Goal: Transaction & Acquisition: Subscribe to service/newsletter

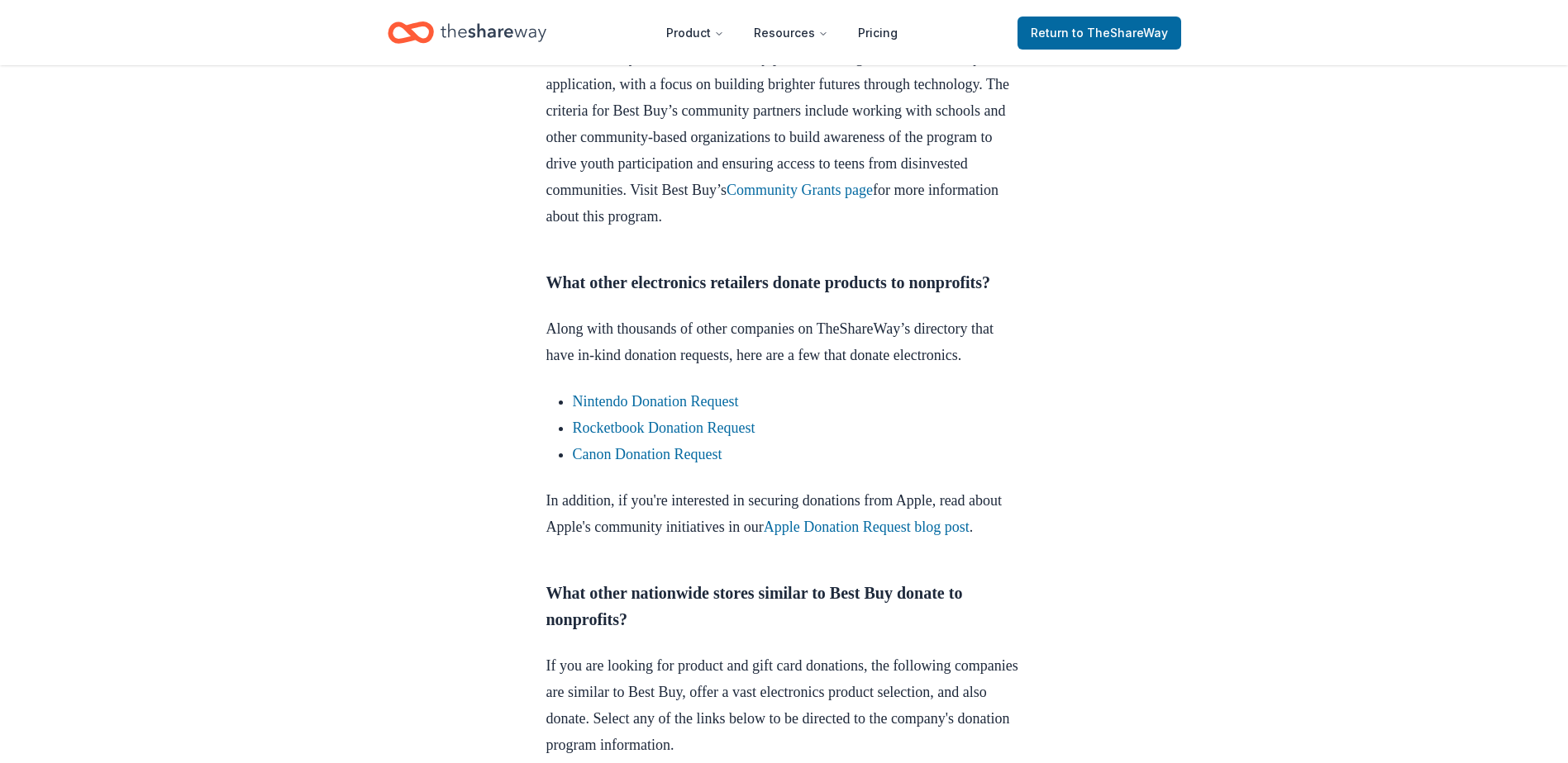
scroll to position [876, 0]
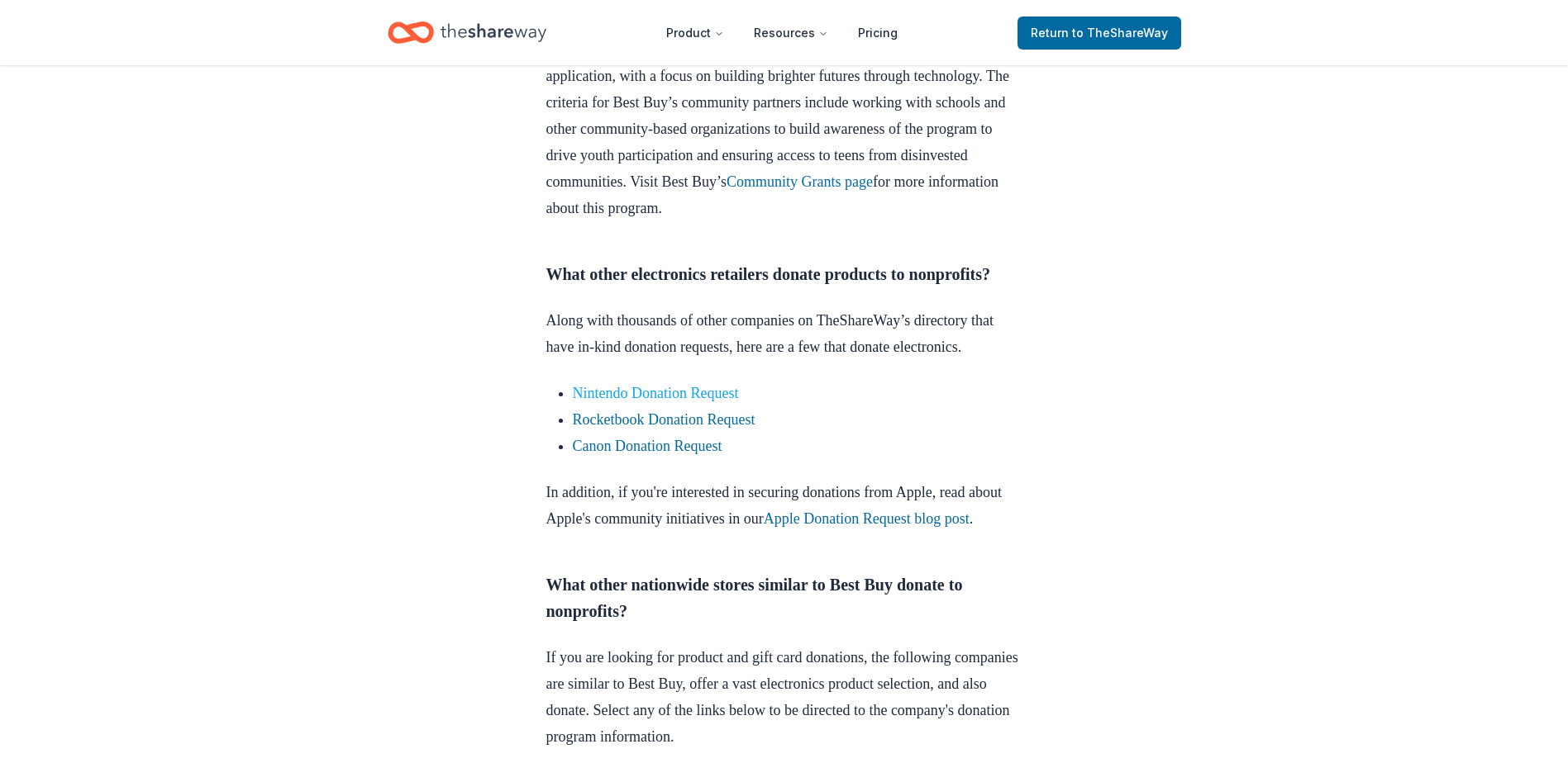
click at [716, 402] on link "Nintendo Donation Request" at bounding box center [656, 393] width 166 height 17
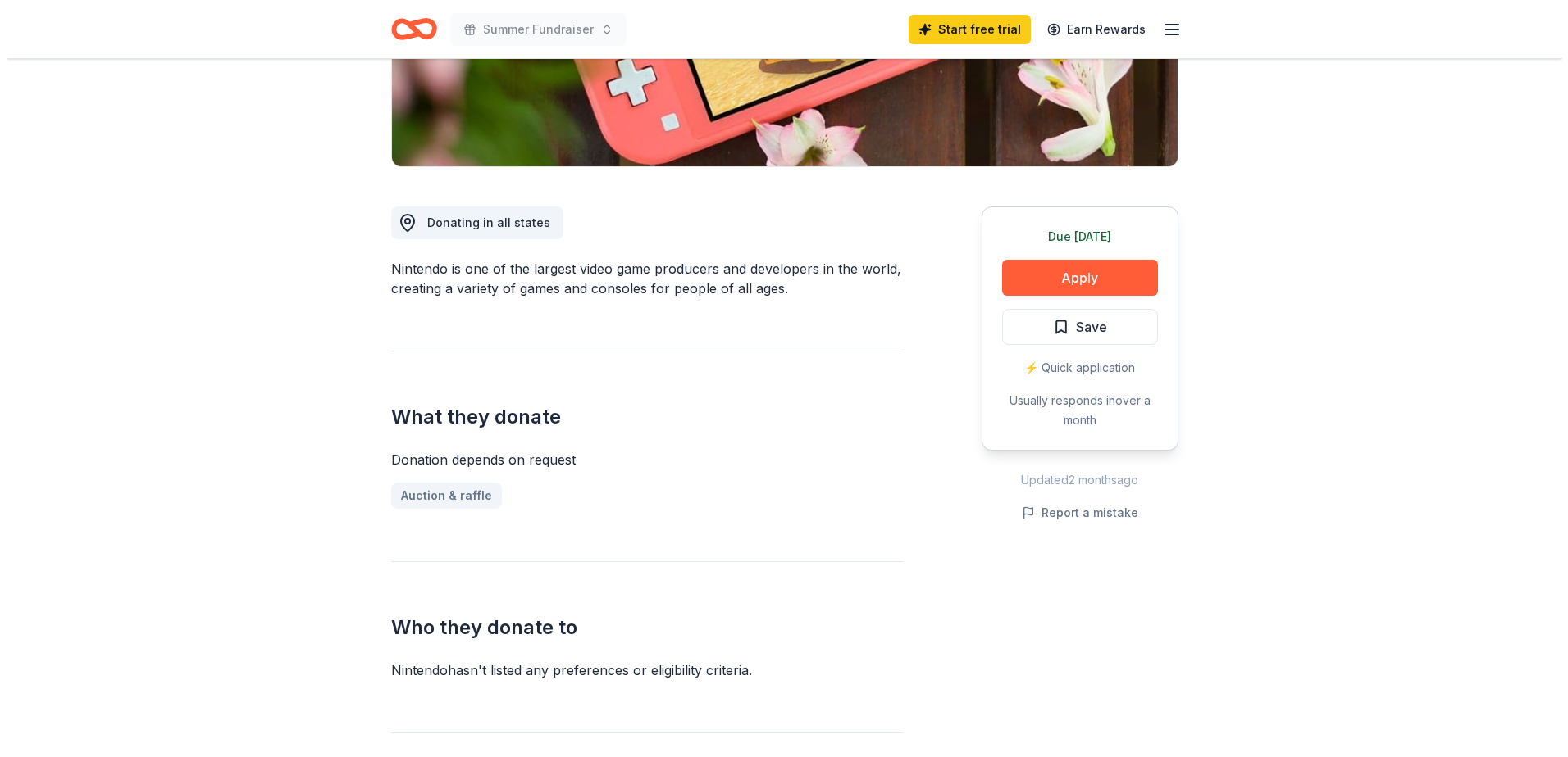
scroll to position [349, 0]
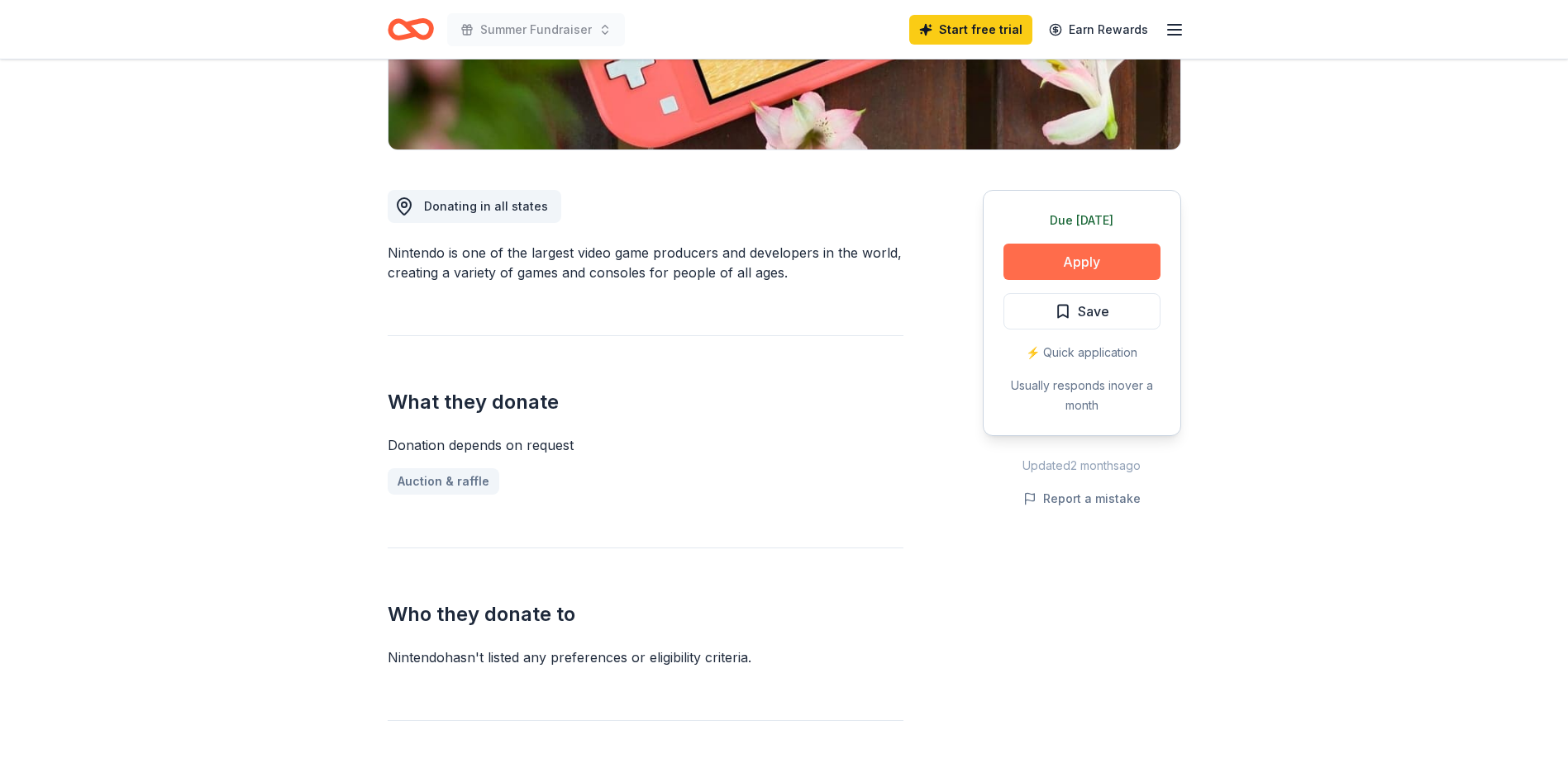
click at [1097, 271] on button "Apply" at bounding box center [1081, 261] width 157 height 36
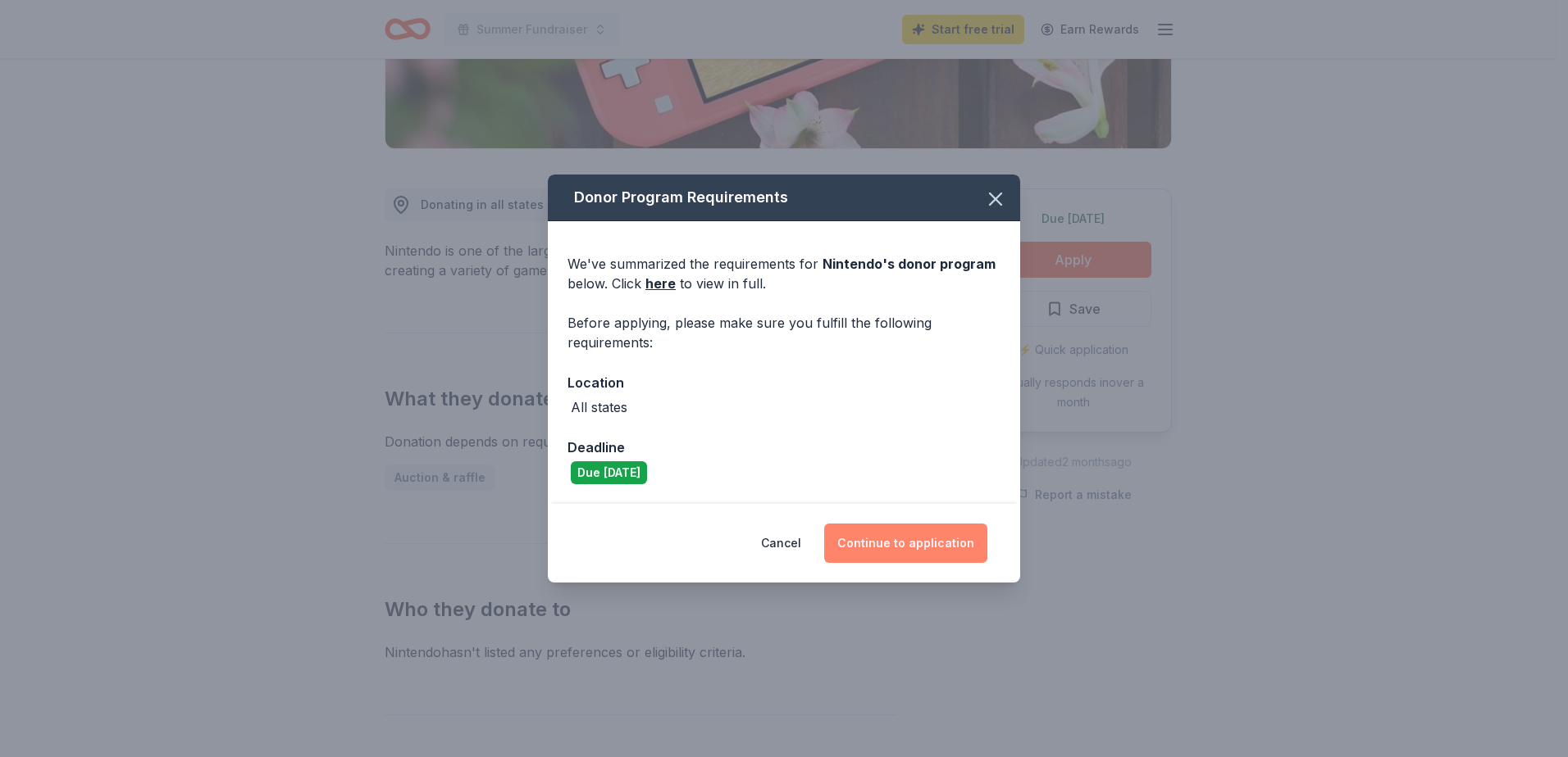
click at [932, 544] on button "Continue to application" at bounding box center [906, 543] width 163 height 40
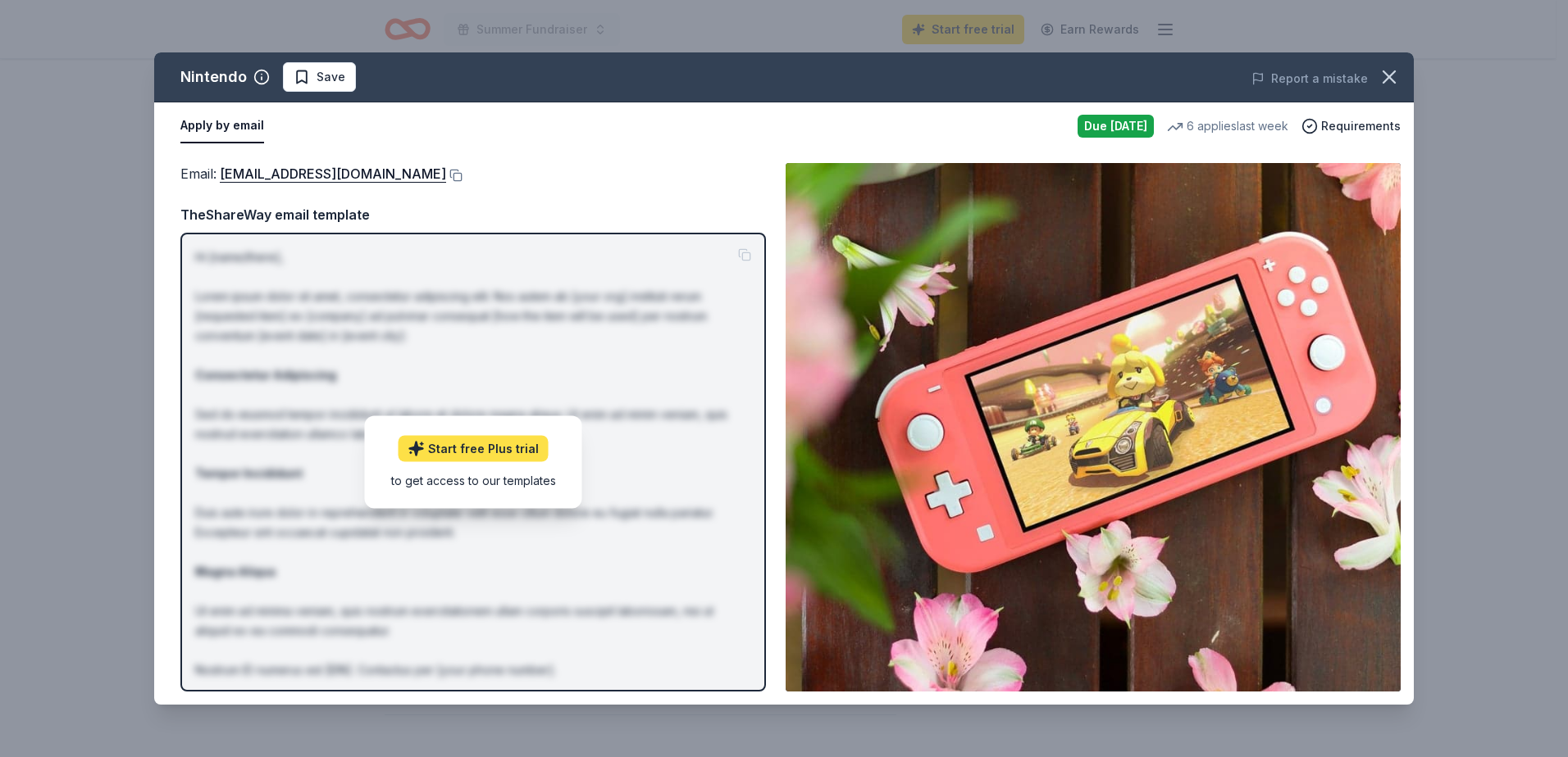
click at [492, 455] on link "Start free Plus trial" at bounding box center [473, 448] width 150 height 26
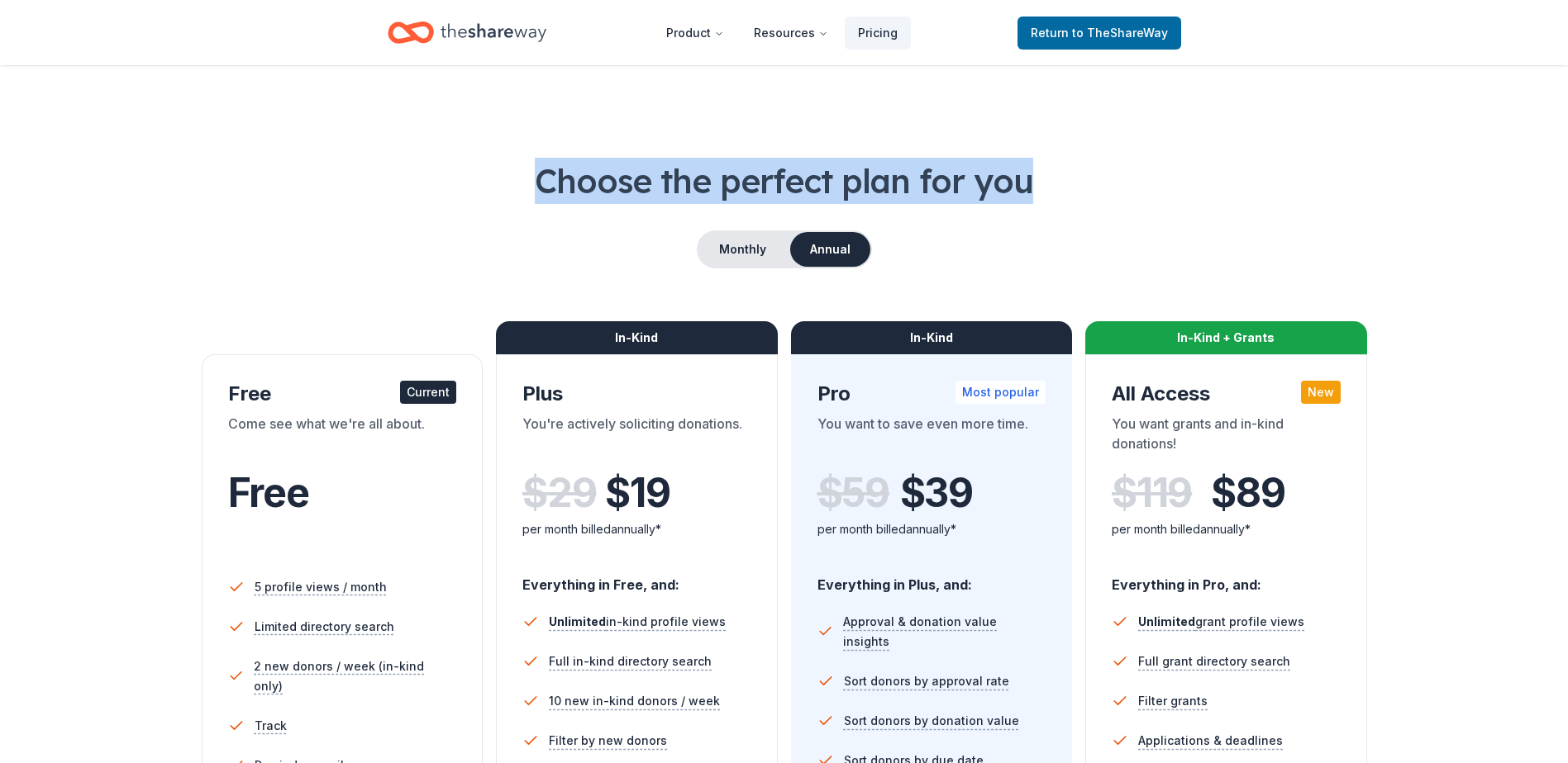
drag, startPoint x: 1567, startPoint y: 28, endPoint x: 1556, endPoint y: 119, distance: 91.7
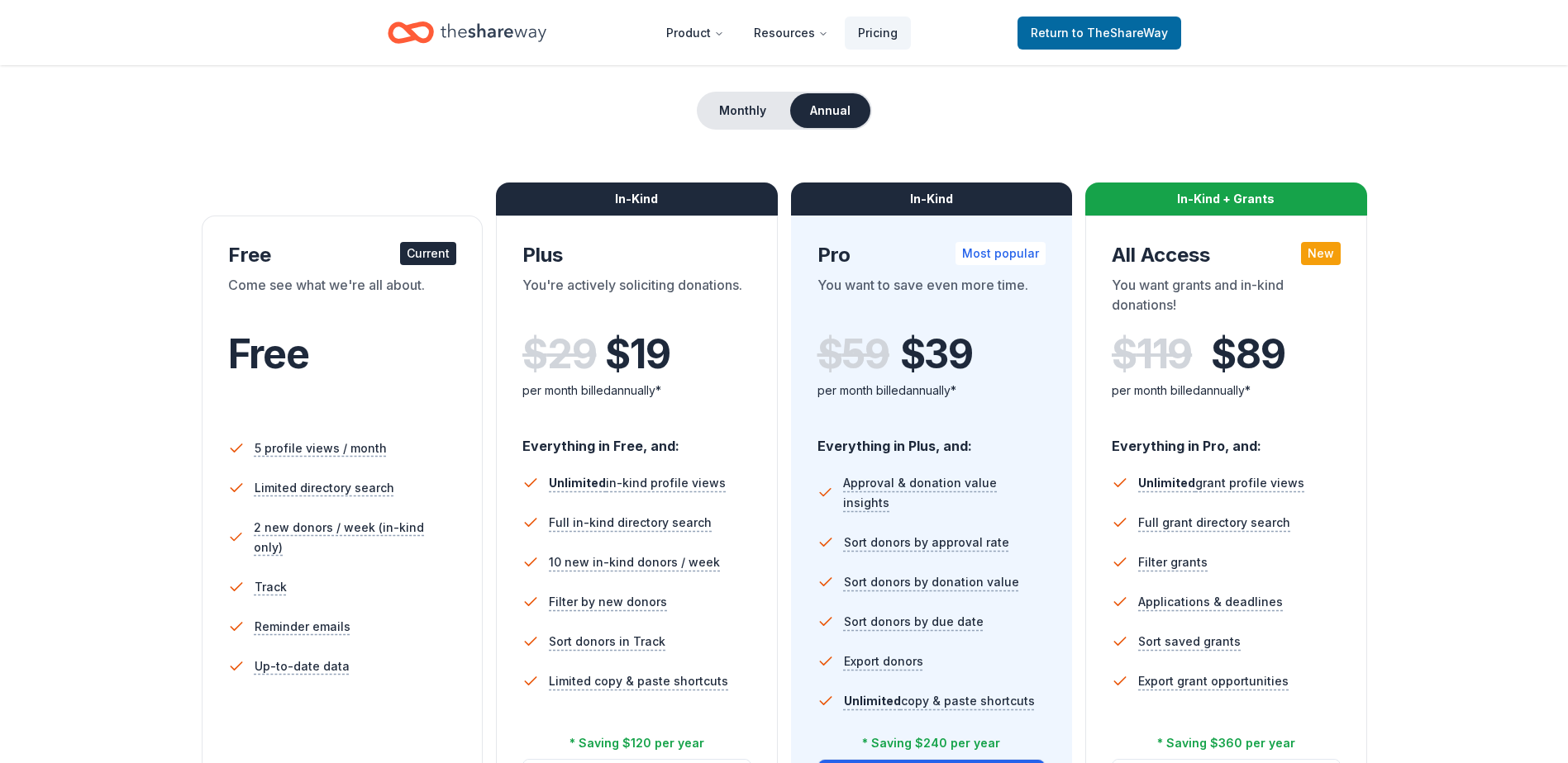
scroll to position [40, 0]
